Goal: Task Accomplishment & Management: Use online tool/utility

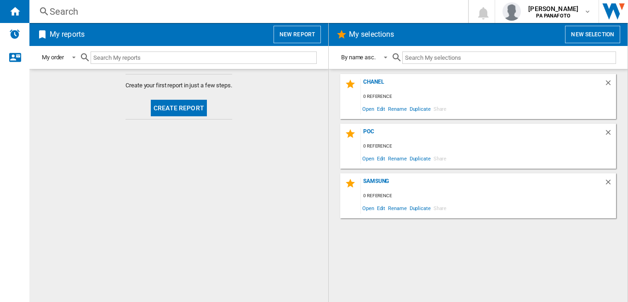
click at [295, 31] on button "New report" at bounding box center [297, 34] width 47 height 17
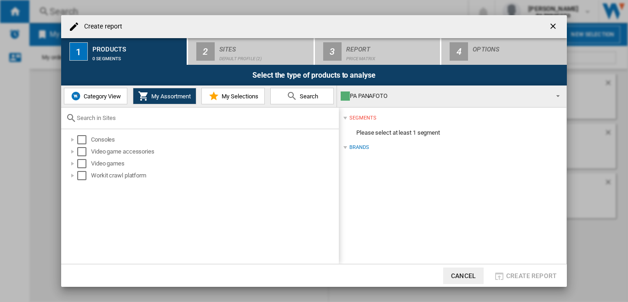
click at [234, 53] on div "Default profile (2)" at bounding box center [264, 56] width 91 height 10
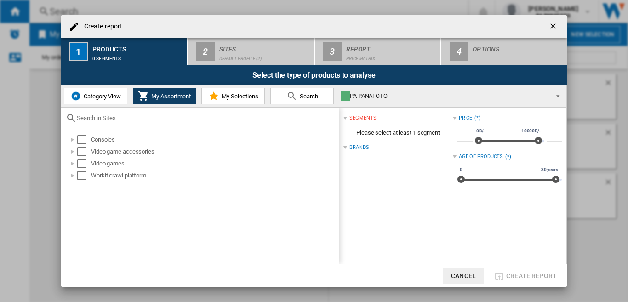
click at [102, 100] on button "Category View" at bounding box center [95, 96] width 63 height 17
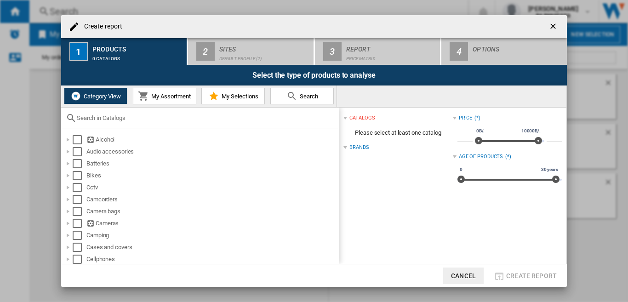
click at [345, 149] on div at bounding box center [345, 148] width 4 height 4
click at [554, 27] on ng-md-icon "getI18NText('BUTTONS.CLOSE_DIALOG')" at bounding box center [553, 27] width 11 height 11
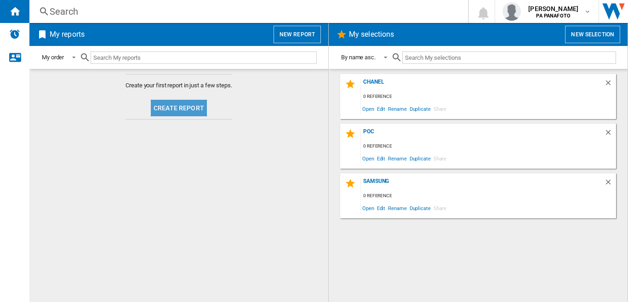
click at [178, 109] on button "Create report" at bounding box center [179, 108] width 56 height 17
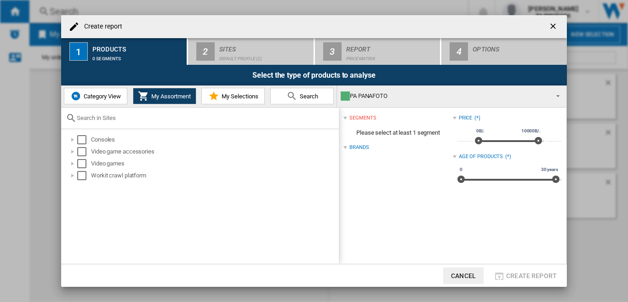
click at [93, 98] on span "Category View" at bounding box center [101, 96] width 40 height 7
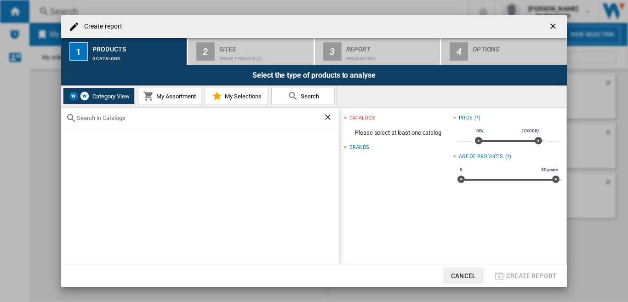
click at [108, 95] on span "Category View" at bounding box center [110, 96] width 40 height 7
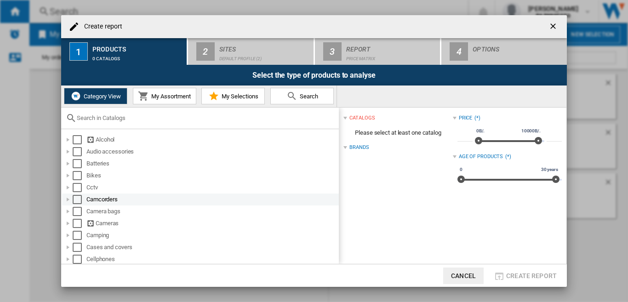
click at [68, 200] on div at bounding box center [67, 199] width 9 height 9
click at [80, 199] on div "Select" at bounding box center [77, 199] width 9 height 9
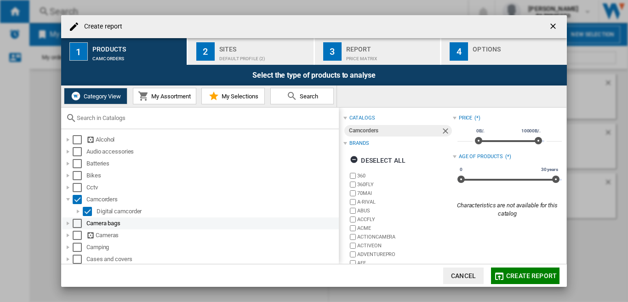
click at [78, 224] on div "Select" at bounding box center [77, 223] width 9 height 9
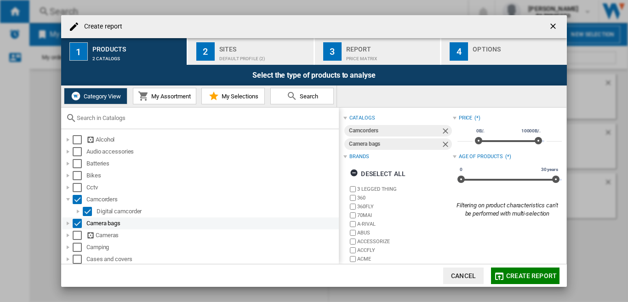
click at [70, 224] on div at bounding box center [67, 223] width 9 height 9
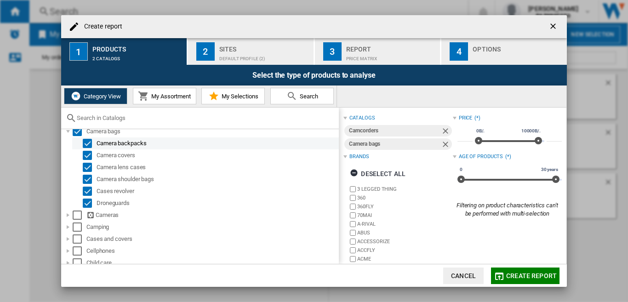
scroll to position [138, 0]
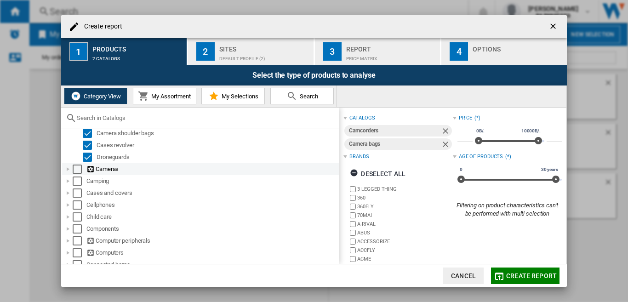
click at [66, 167] on div at bounding box center [67, 169] width 9 height 9
click at [80, 171] on div "Select" at bounding box center [77, 169] width 9 height 9
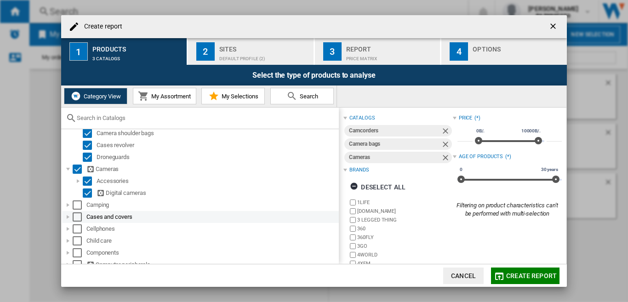
click at [70, 218] on div at bounding box center [67, 216] width 9 height 9
click at [78, 217] on div "Select" at bounding box center [77, 216] width 9 height 9
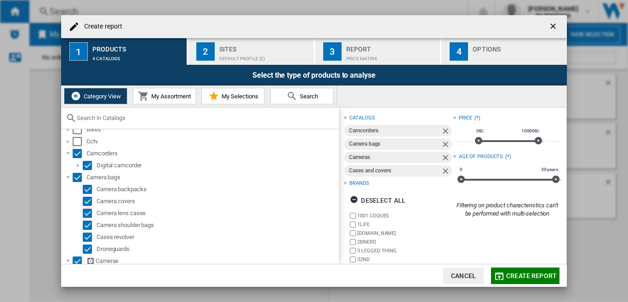
scroll to position [0, 0]
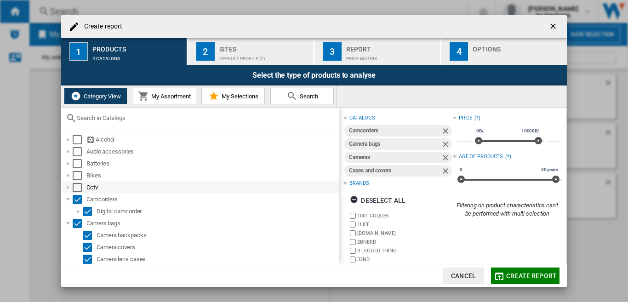
click at [68, 187] on div at bounding box center [67, 187] width 9 height 9
click at [80, 189] on div "Select" at bounding box center [77, 187] width 9 height 9
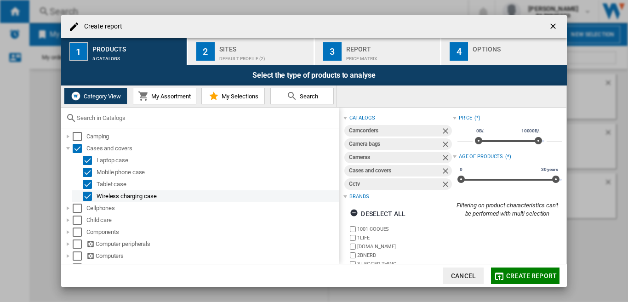
scroll to position [230, 0]
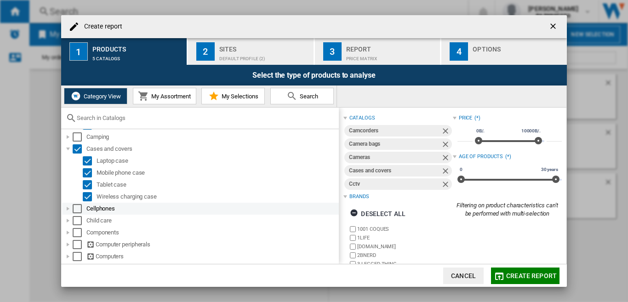
click at [70, 208] on div at bounding box center [67, 208] width 9 height 9
click at [79, 205] on div "Select" at bounding box center [77, 208] width 9 height 9
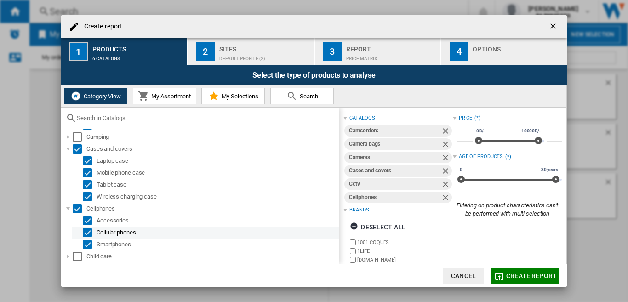
scroll to position [322, 0]
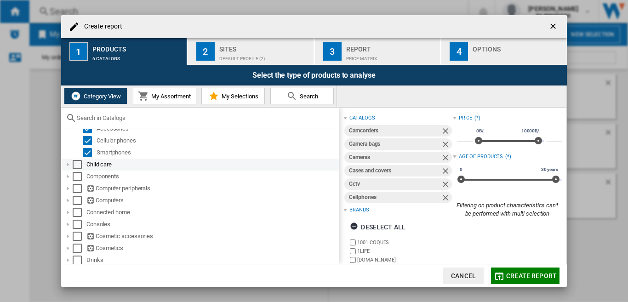
click at [66, 164] on div at bounding box center [67, 164] width 9 height 9
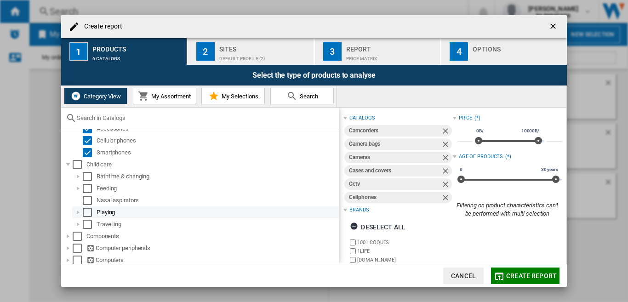
click at [78, 165] on div "Select" at bounding box center [77, 164] width 9 height 9
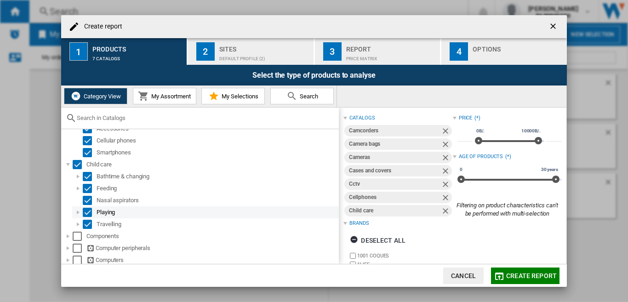
scroll to position [414, 0]
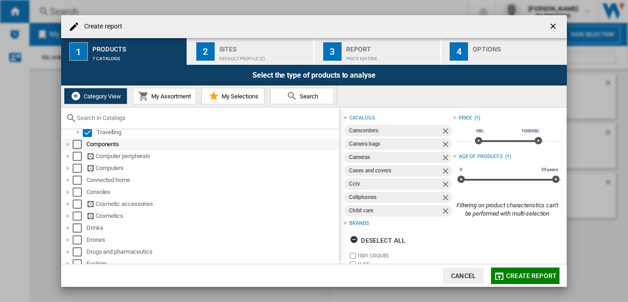
click at [69, 144] on div at bounding box center [67, 144] width 9 height 9
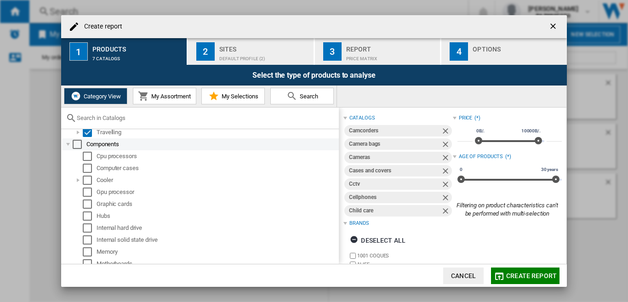
click at [78, 145] on div "Select" at bounding box center [77, 144] width 9 height 9
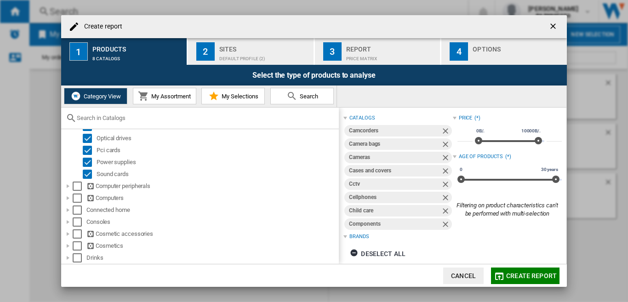
scroll to position [552, 0]
click at [69, 187] on div at bounding box center [67, 185] width 9 height 9
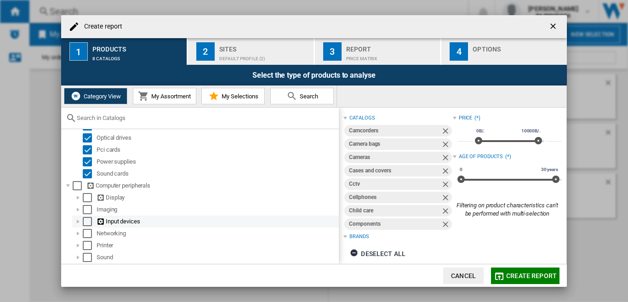
click at [80, 186] on div "Select" at bounding box center [77, 185] width 9 height 9
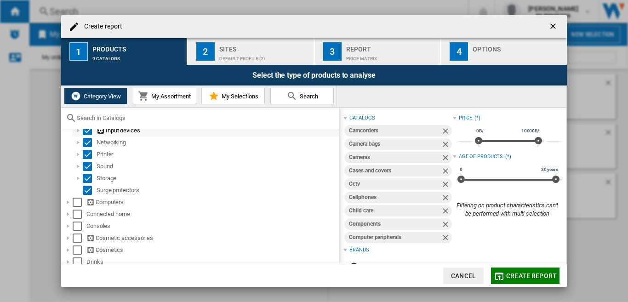
scroll to position [644, 0]
click at [69, 200] on div at bounding box center [67, 201] width 9 height 9
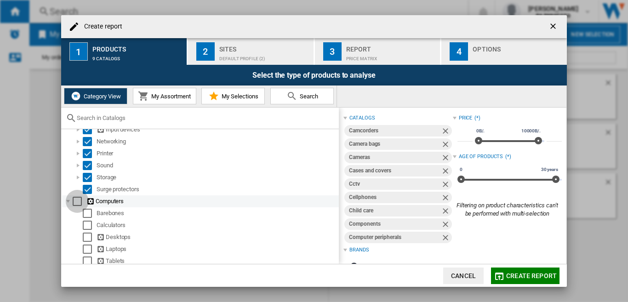
click at [80, 202] on div "Select" at bounding box center [77, 201] width 9 height 9
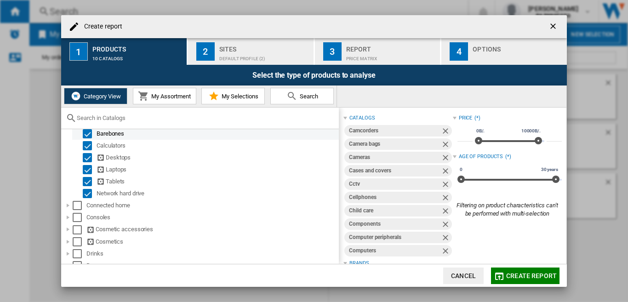
scroll to position [736, 0]
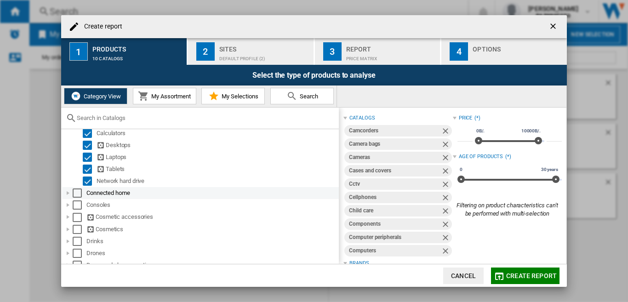
click at [69, 194] on div at bounding box center [67, 193] width 9 height 9
click at [77, 194] on div "Select" at bounding box center [77, 193] width 9 height 9
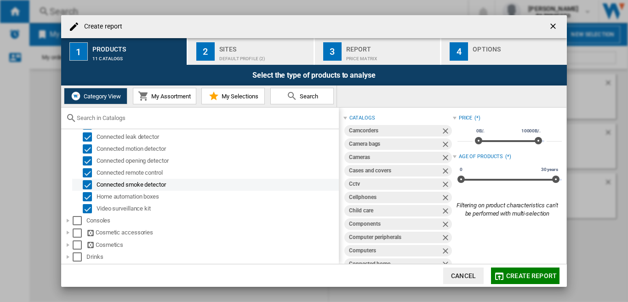
scroll to position [874, 0]
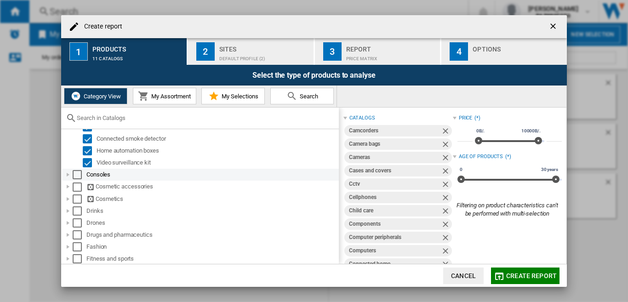
click at [69, 176] on div at bounding box center [67, 174] width 9 height 9
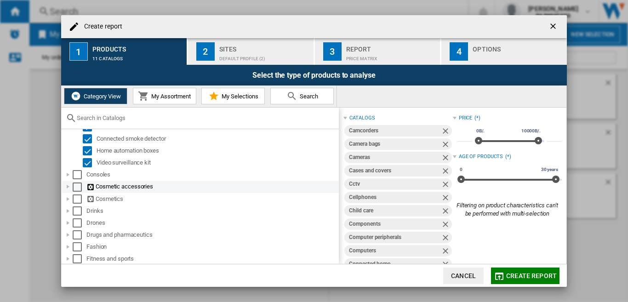
click at [82, 176] on md-checkbox "Select" at bounding box center [80, 174] width 14 height 9
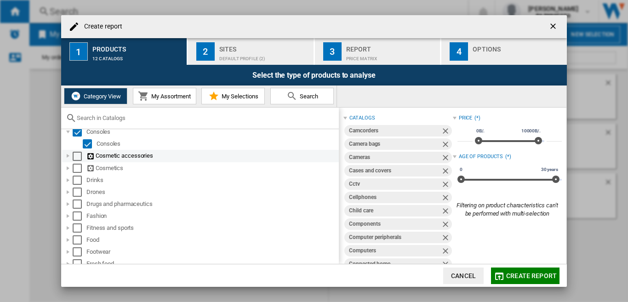
scroll to position [920, 0]
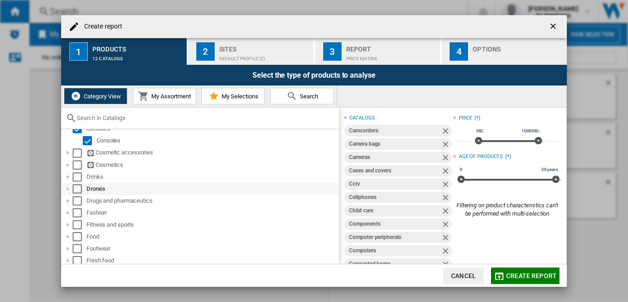
click at [70, 189] on div at bounding box center [67, 188] width 9 height 9
click at [78, 189] on div "Select" at bounding box center [77, 188] width 9 height 9
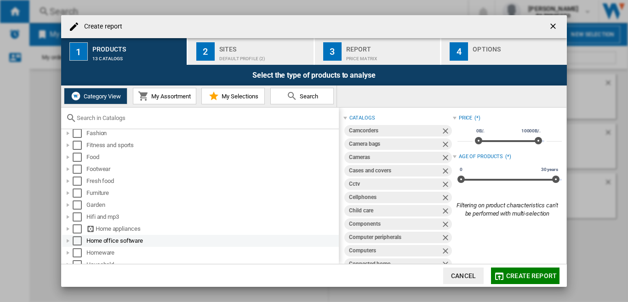
scroll to position [1011, 0]
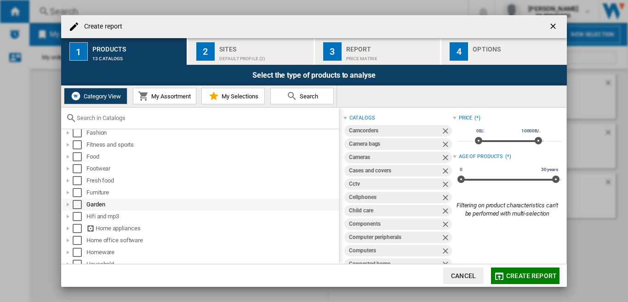
click at [69, 205] on div at bounding box center [67, 204] width 9 height 9
click at [80, 206] on div "Select" at bounding box center [77, 204] width 9 height 9
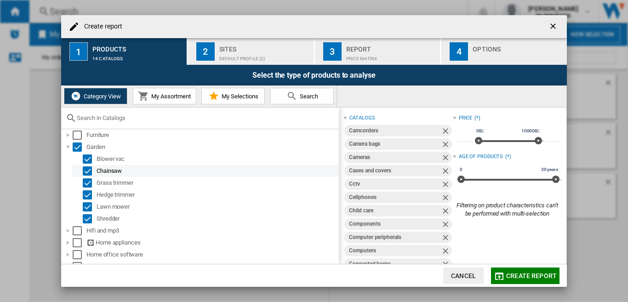
scroll to position [1103, 0]
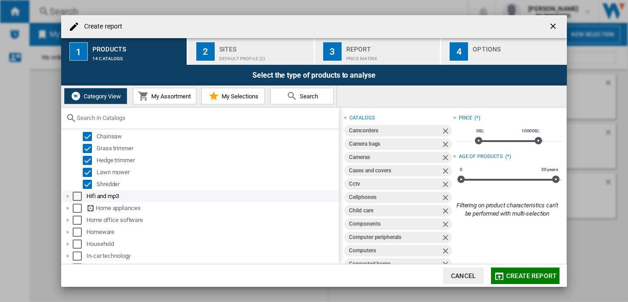
click at [68, 194] on div at bounding box center [67, 196] width 9 height 9
click at [80, 196] on div "Select" at bounding box center [77, 196] width 9 height 9
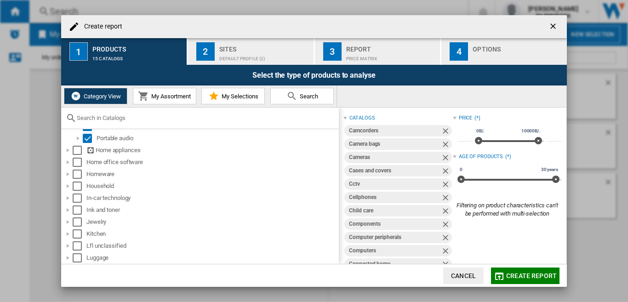
scroll to position [1195, 0]
click at [69, 151] on div at bounding box center [67, 152] width 9 height 9
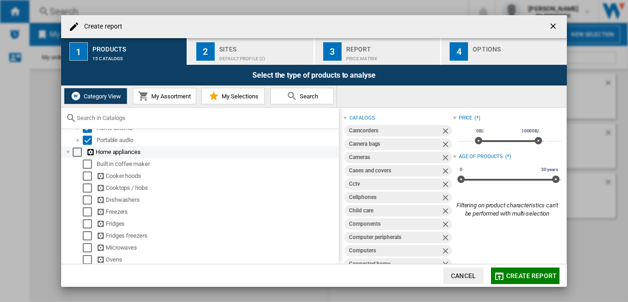
click at [79, 153] on div "Select" at bounding box center [77, 152] width 9 height 9
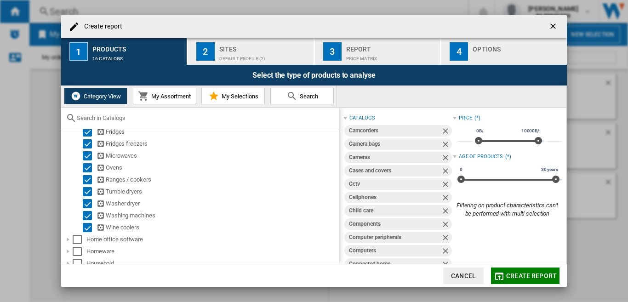
scroll to position [1333, 0]
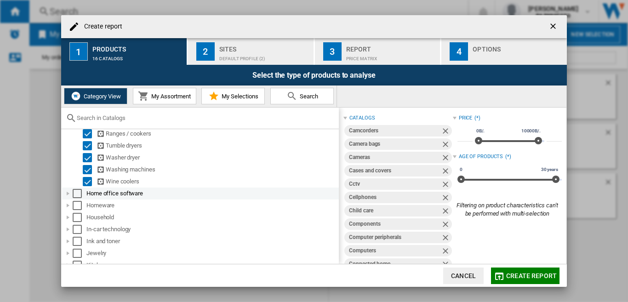
click at [68, 191] on div at bounding box center [67, 193] width 9 height 9
click at [77, 194] on div "Select" at bounding box center [77, 193] width 9 height 9
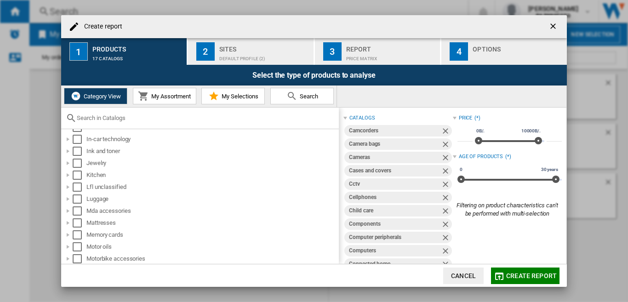
scroll to position [1425, 0]
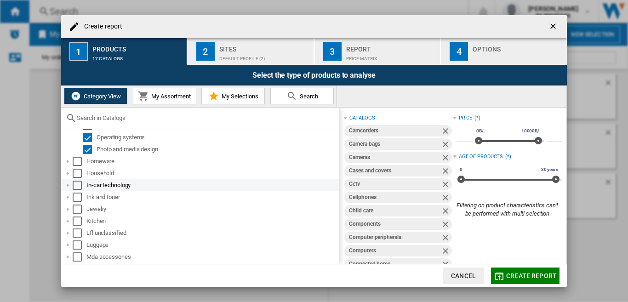
click at [69, 185] on div at bounding box center [67, 185] width 9 height 9
click at [80, 185] on div "Select" at bounding box center [77, 185] width 9 height 9
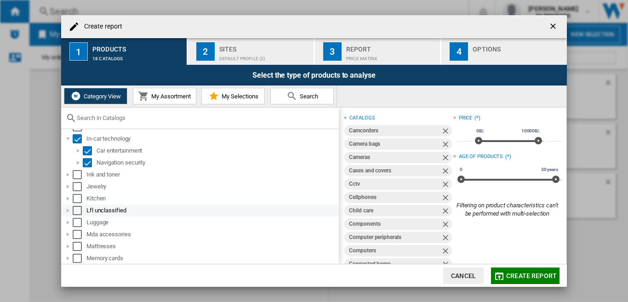
scroll to position [1471, 0]
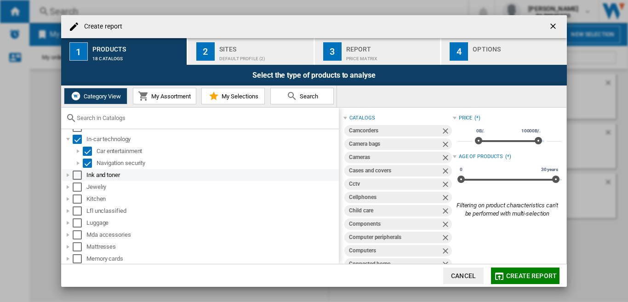
click at [68, 174] on div at bounding box center [67, 175] width 9 height 9
click at [80, 175] on div "Select" at bounding box center [77, 175] width 9 height 9
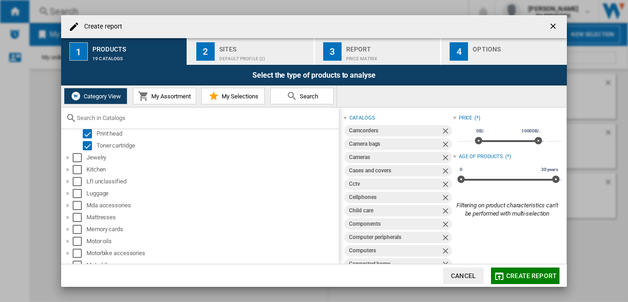
scroll to position [1563, 0]
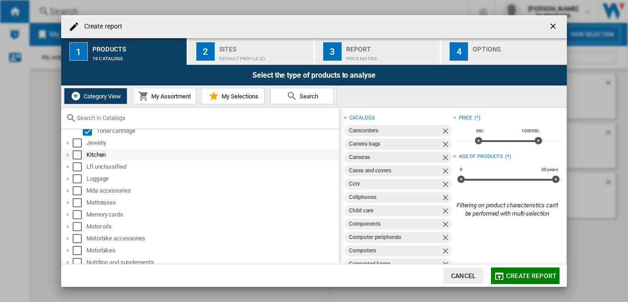
click at [70, 155] on div at bounding box center [67, 154] width 9 height 9
click at [78, 155] on div "Select" at bounding box center [77, 154] width 9 height 9
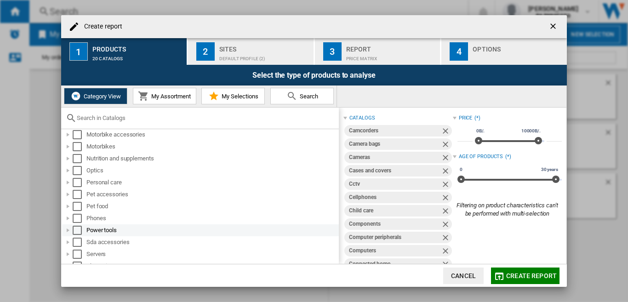
scroll to position [1681, 0]
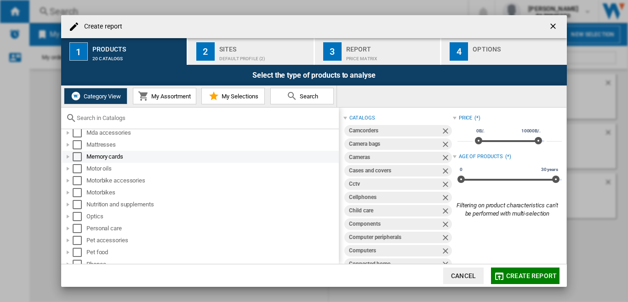
click at [65, 155] on div at bounding box center [67, 156] width 9 height 9
click at [77, 157] on div "Select" at bounding box center [77, 156] width 9 height 9
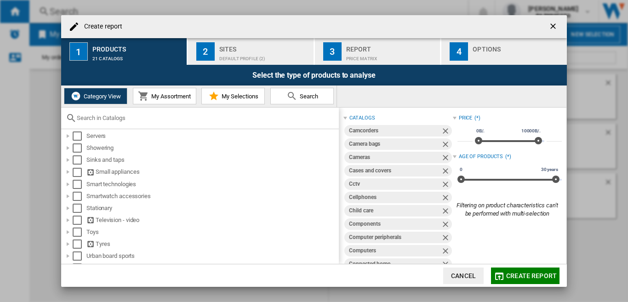
scroll to position [1799, 0]
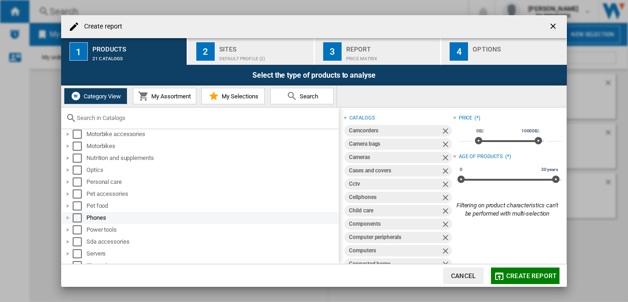
click at [68, 218] on div at bounding box center [67, 217] width 9 height 9
click at [81, 217] on div "Select" at bounding box center [77, 217] width 9 height 9
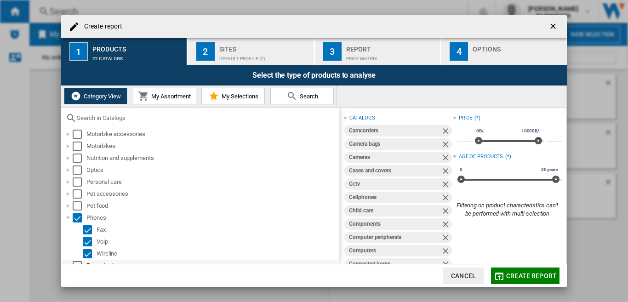
click at [67, 261] on div at bounding box center [67, 265] width 9 height 9
click at [74, 261] on div "Select" at bounding box center [77, 265] width 9 height 9
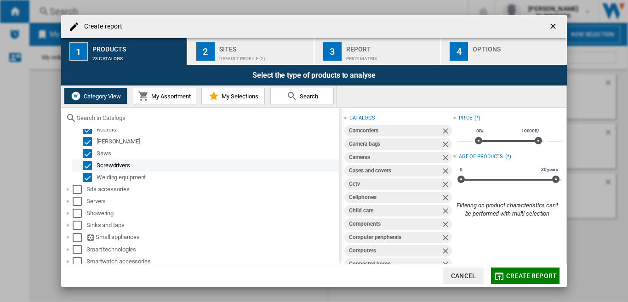
scroll to position [2075, 0]
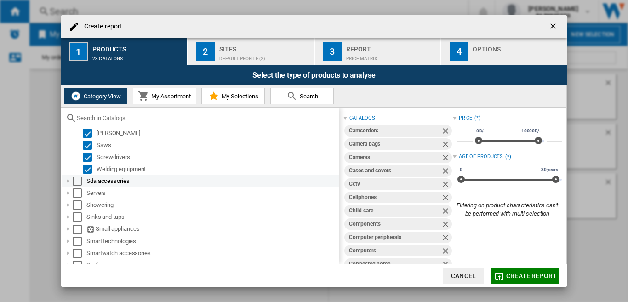
click at [70, 182] on div at bounding box center [67, 181] width 9 height 9
click at [75, 182] on div "Select" at bounding box center [77, 181] width 9 height 9
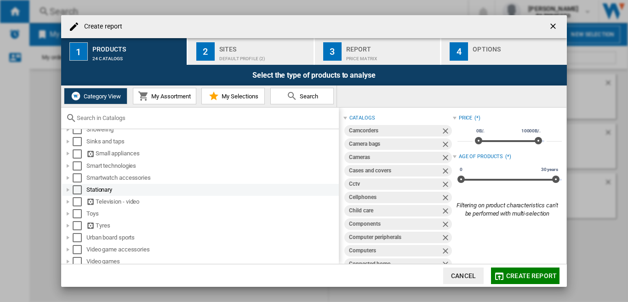
scroll to position [2213, 0]
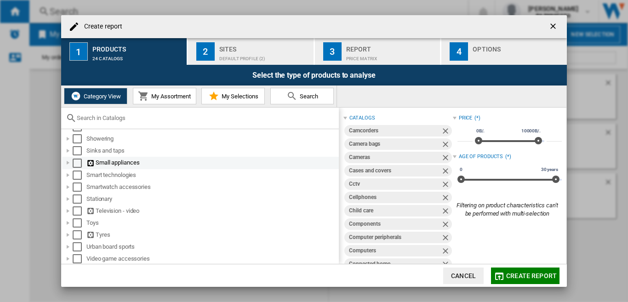
click at [68, 163] on div at bounding box center [67, 162] width 9 height 9
click at [76, 163] on div "Select" at bounding box center [77, 163] width 9 height 9
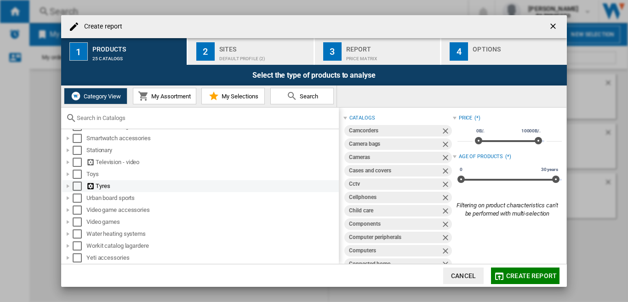
scroll to position [2253, 0]
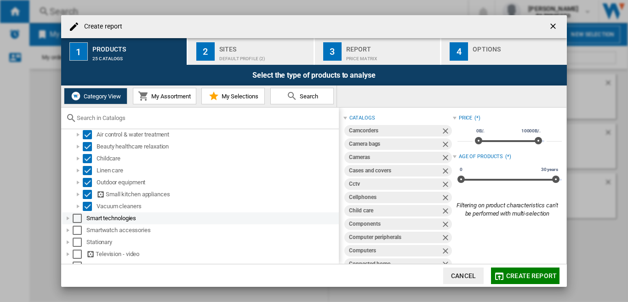
click at [70, 219] on div at bounding box center [67, 218] width 9 height 9
click at [76, 217] on div "Select" at bounding box center [77, 218] width 9 height 9
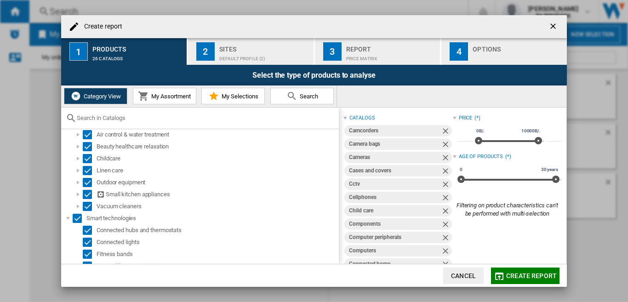
scroll to position [2391, 0]
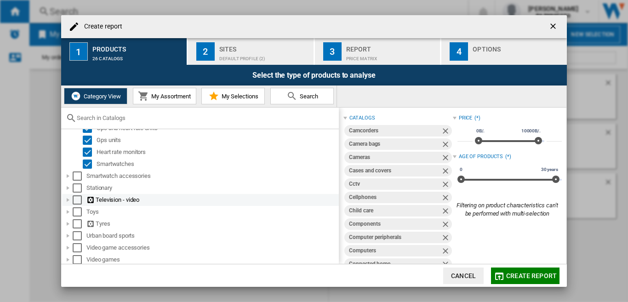
click at [69, 199] on div at bounding box center [67, 199] width 9 height 9
click at [78, 200] on div "Select" at bounding box center [77, 199] width 9 height 9
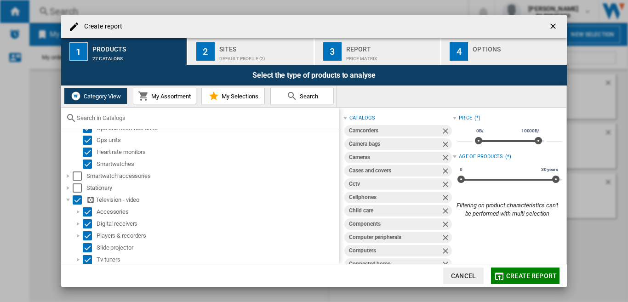
scroll to position [2513, 0]
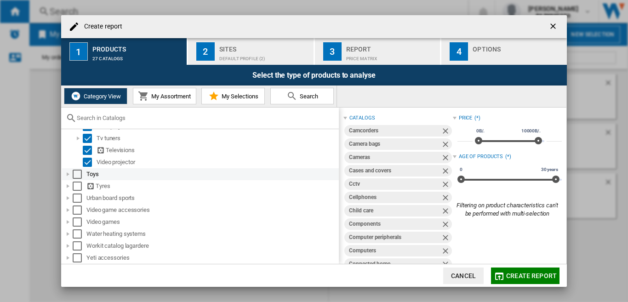
click at [67, 172] on div at bounding box center [67, 174] width 9 height 9
click at [75, 175] on div "Select" at bounding box center [77, 174] width 9 height 9
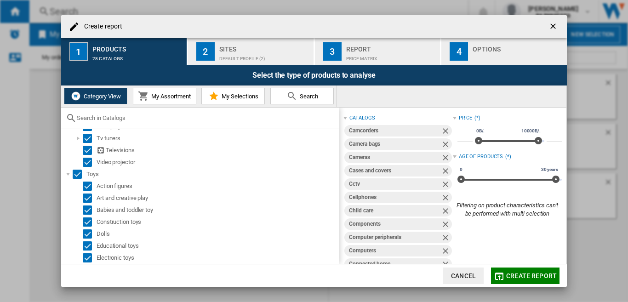
scroll to position [2610, 0]
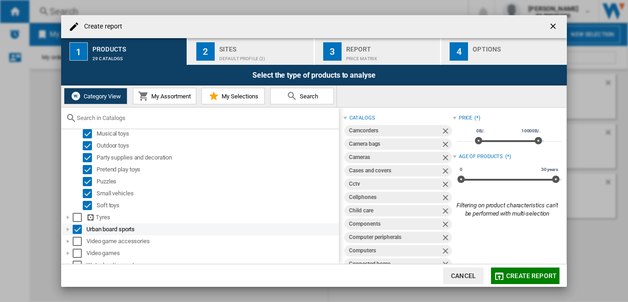
click at [67, 228] on div at bounding box center [67, 229] width 9 height 9
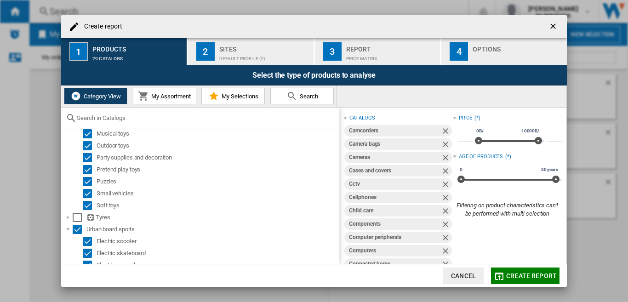
scroll to position [2800, 0]
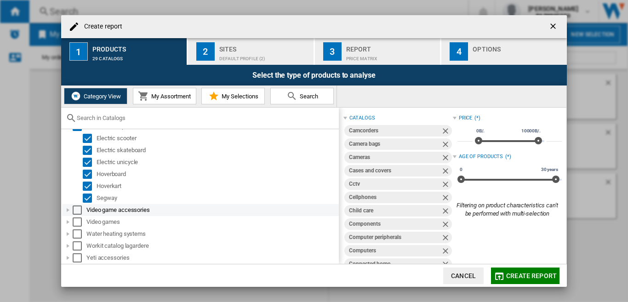
click at [68, 211] on div at bounding box center [67, 210] width 9 height 9
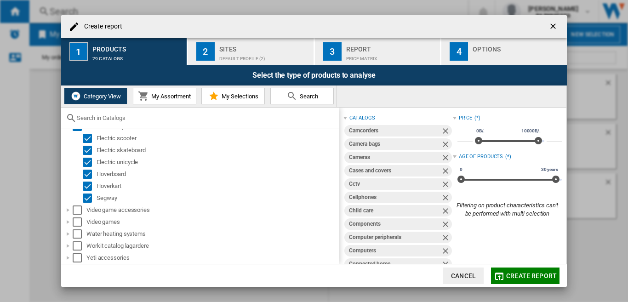
click at [78, 210] on div "Select" at bounding box center [77, 210] width 9 height 9
click at [68, 210] on div at bounding box center [67, 210] width 9 height 9
click at [78, 211] on div "Select" at bounding box center [77, 210] width 9 height 9
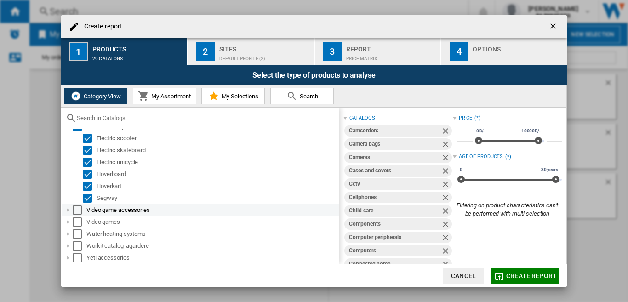
click at [69, 210] on div at bounding box center [67, 210] width 9 height 9
click at [76, 210] on div "Select" at bounding box center [77, 210] width 9 height 9
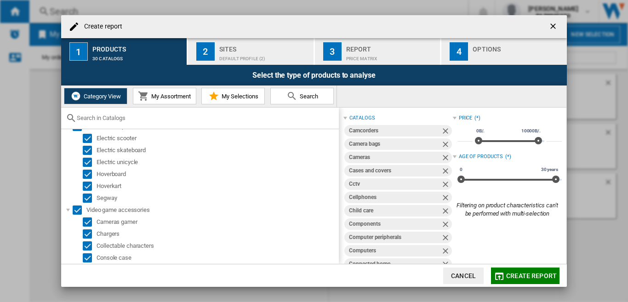
scroll to position [2931, 0]
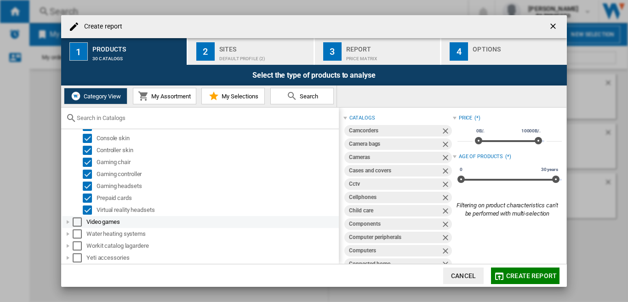
click at [66, 222] on div at bounding box center [67, 221] width 9 height 9
click at [79, 222] on div "Select" at bounding box center [77, 221] width 9 height 9
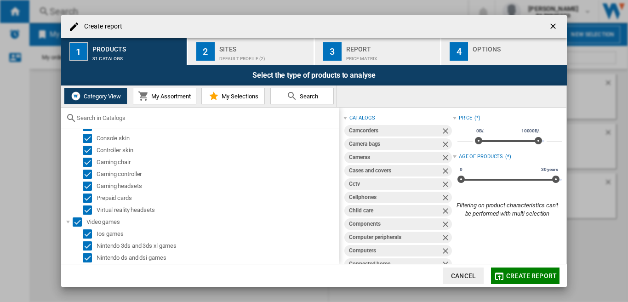
click at [237, 55] on div "Default profile (2)" at bounding box center [264, 56] width 91 height 10
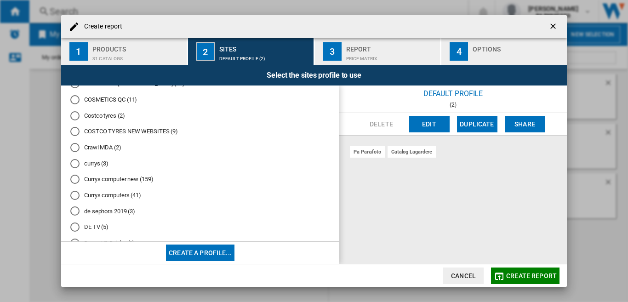
scroll to position [254, 0]
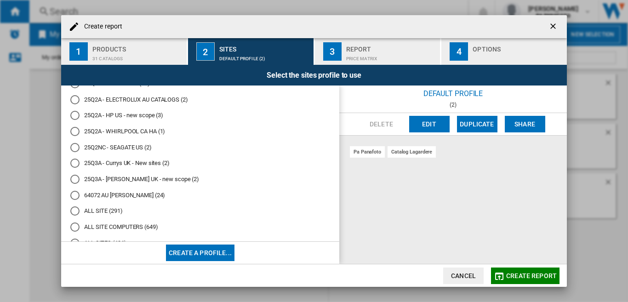
click at [74, 163] on div "25Q3A - Currys UK - New sites (2)" at bounding box center [74, 163] width 9 height 9
click at [124, 60] on div "31 catalogs" at bounding box center [137, 56] width 91 height 10
